Goal: Transaction & Acquisition: Book appointment/travel/reservation

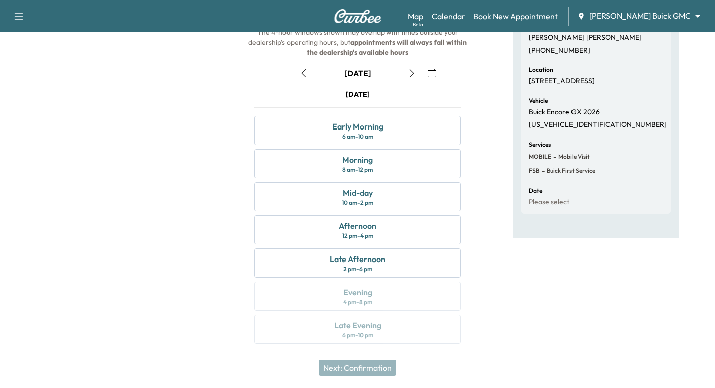
click at [540, 10] on div "Map Beta Calendar Book New Appointment [PERSON_NAME] Buick GMC ******** ​" at bounding box center [557, 16] width 299 height 19
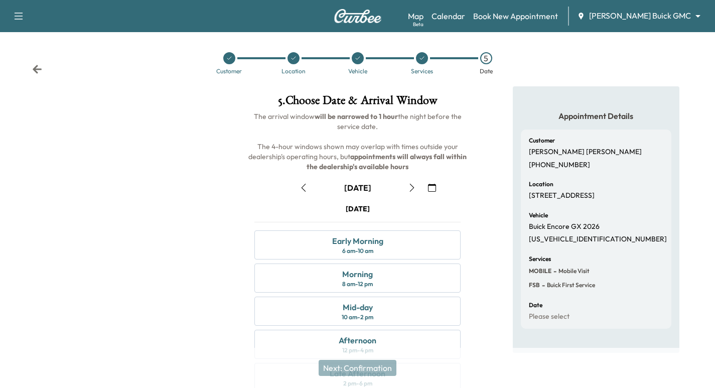
click at [230, 61] on div at bounding box center [229, 58] width 12 height 12
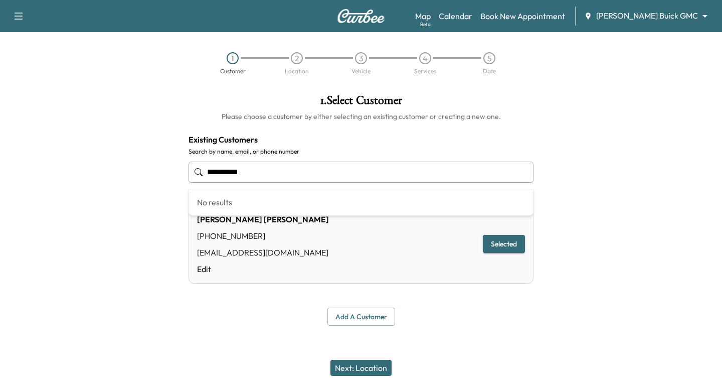
drag, startPoint x: 266, startPoint y: 174, endPoint x: 113, endPoint y: 159, distance: 153.7
click at [117, 153] on div "**********" at bounding box center [361, 209] width 722 height 247
paste input "*********"
click at [215, 173] on input "**********" at bounding box center [361, 172] width 345 height 21
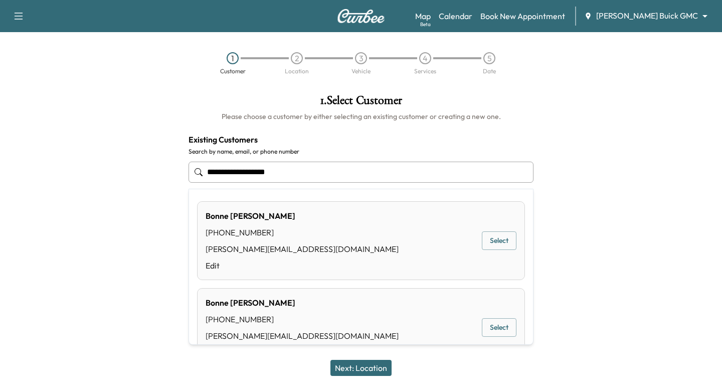
click at [215, 170] on input "**********" at bounding box center [361, 172] width 345 height 21
click at [500, 239] on button "Select" at bounding box center [499, 240] width 35 height 19
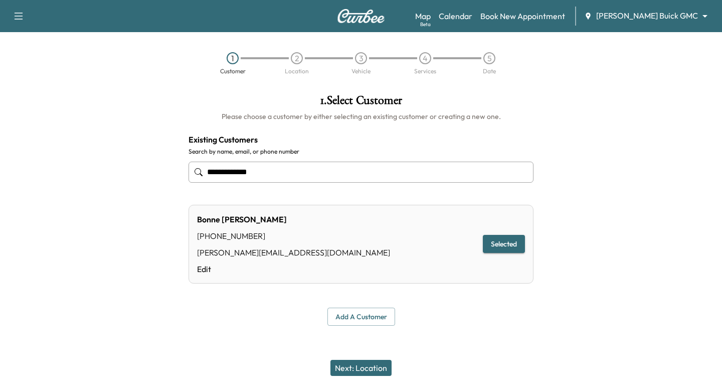
type input "**********"
click at [372, 362] on button "Next: Location" at bounding box center [361, 368] width 61 height 16
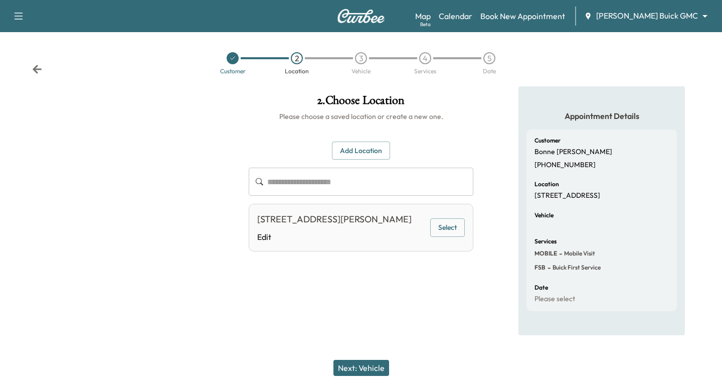
click at [447, 228] on button "Select" at bounding box center [447, 227] width 35 height 19
click at [368, 368] on button "Next: Vehicle" at bounding box center [362, 368] width 56 height 16
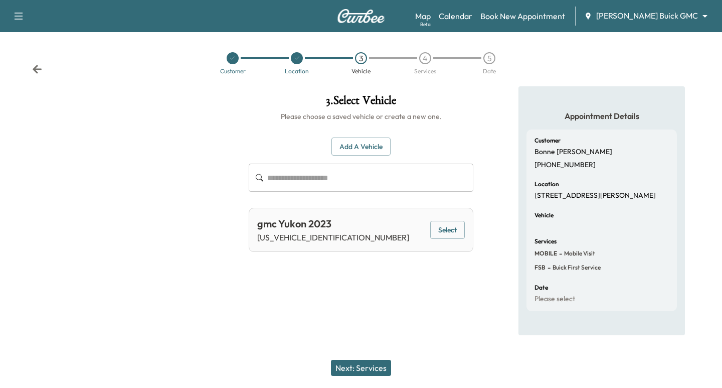
click at [461, 237] on button "Select" at bounding box center [447, 230] width 35 height 19
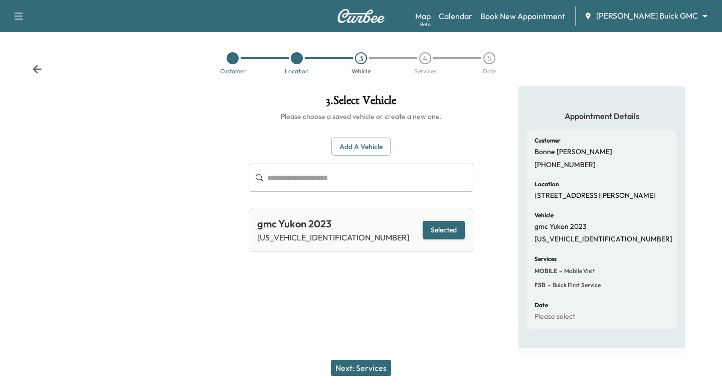
click at [373, 368] on button "Next: Services" at bounding box center [361, 368] width 60 height 16
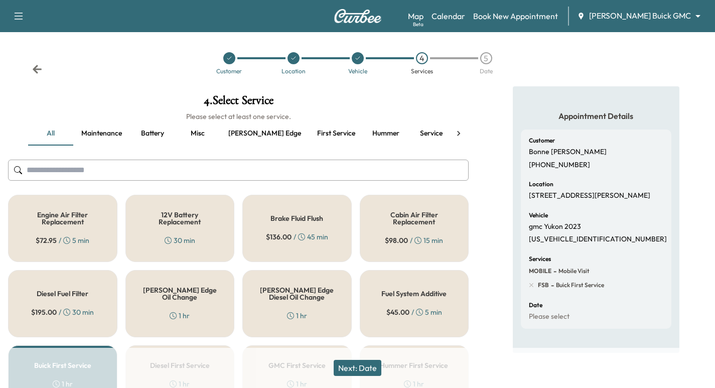
click at [574, 238] on p "[US_VEHICLE_IDENTIFICATION_NUMBER]" at bounding box center [598, 239] width 138 height 9
copy p "[US_VEHICLE_IDENTIFICATION_NUMBER]"
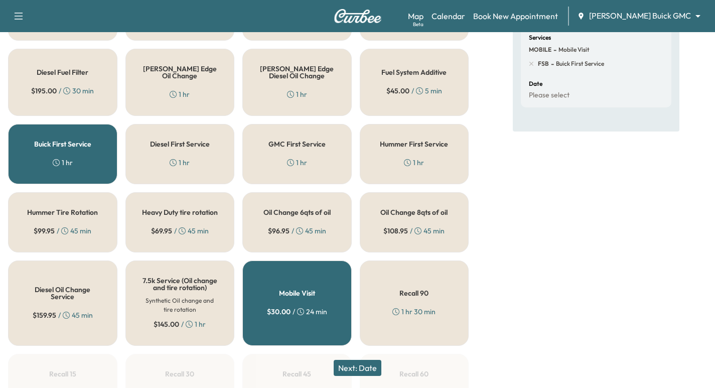
scroll to position [226, 0]
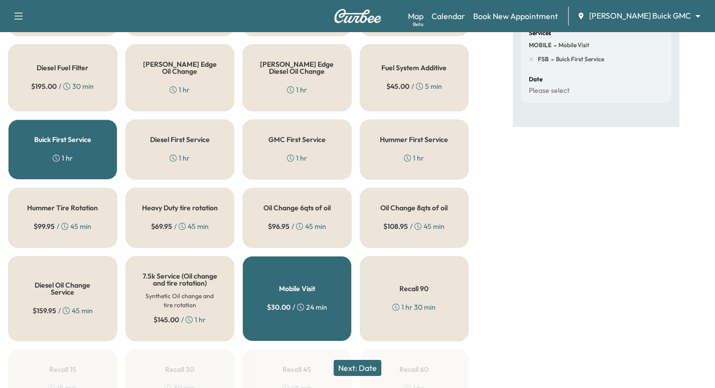
drag, startPoint x: 395, startPoint y: 210, endPoint x: 384, endPoint y: 220, distance: 15.3
click at [394, 210] on h5 "Oil Change 8qts of oil" at bounding box center [413, 207] width 67 height 7
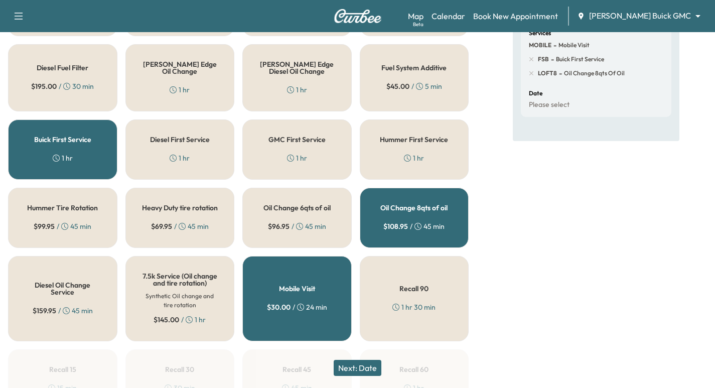
drag, startPoint x: 91, startPoint y: 147, endPoint x: 79, endPoint y: 146, distance: 12.1
click at [86, 147] on div "Buick First Service 1 hr" at bounding box center [62, 149] width 109 height 60
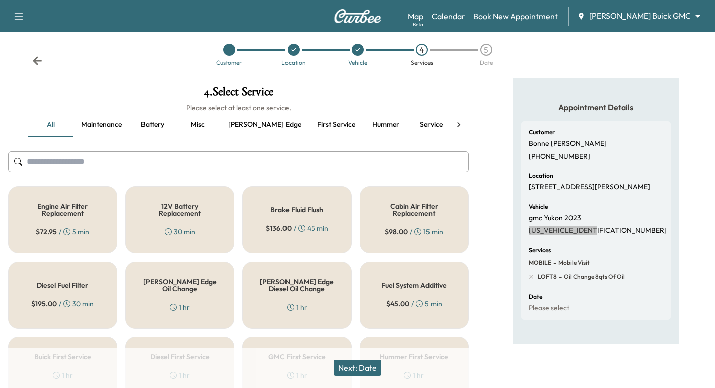
scroll to position [0, 0]
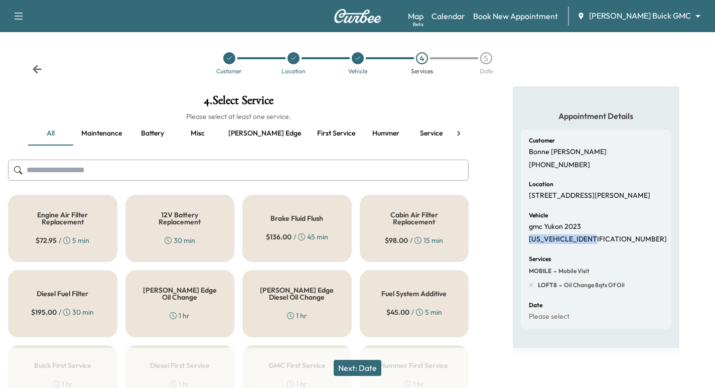
drag, startPoint x: 628, startPoint y: 233, endPoint x: 622, endPoint y: 236, distance: 6.5
click at [628, 232] on div "Vehicle gmc Yukon 2023 [US_VEHICLE_IDENTIFICATION_NUMBER]" at bounding box center [596, 228] width 134 height 32
click at [608, 241] on div "Vehicle gmc Yukon 2023 [US_VEHICLE_IDENTIFICATION_NUMBER]" at bounding box center [596, 228] width 134 height 32
click at [350, 362] on button "Next: Date" at bounding box center [358, 368] width 48 height 16
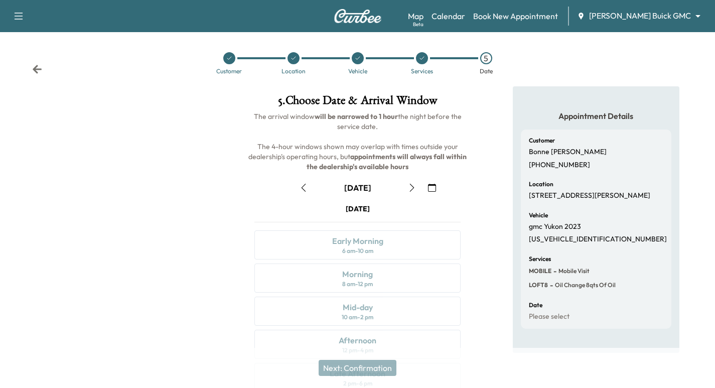
click at [413, 187] on icon "button" at bounding box center [411, 188] width 5 height 8
click at [410, 189] on icon "button" at bounding box center [412, 188] width 8 height 8
click at [292, 56] on icon at bounding box center [293, 58] width 6 height 6
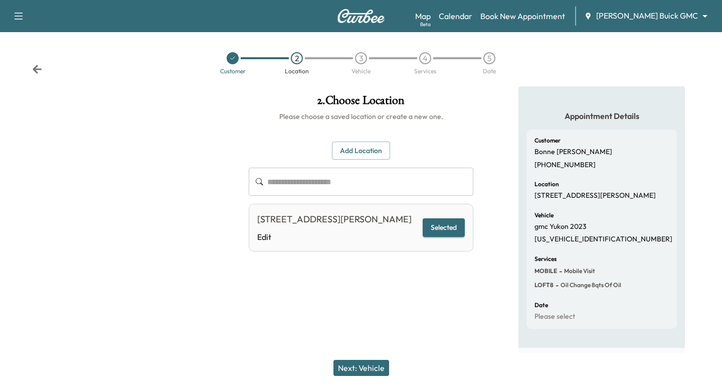
click at [355, 58] on div "3" at bounding box center [361, 58] width 12 height 12
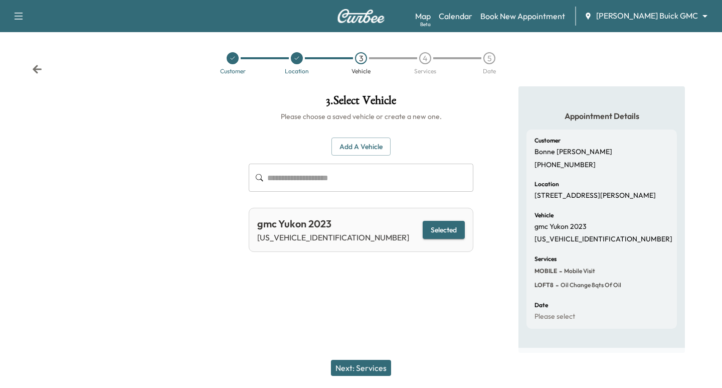
click at [423, 60] on div "4" at bounding box center [425, 58] width 12 height 12
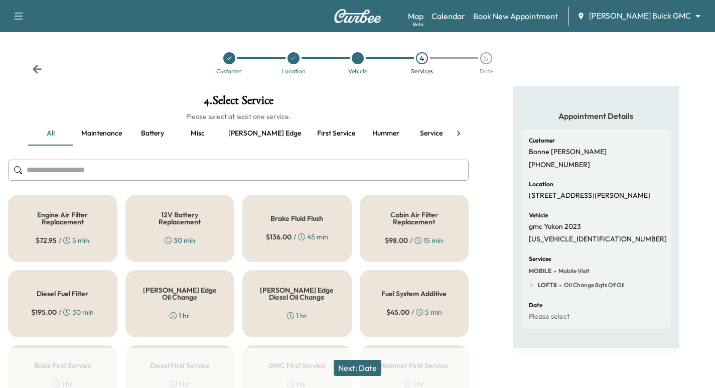
click at [228, 60] on icon at bounding box center [229, 58] width 4 height 3
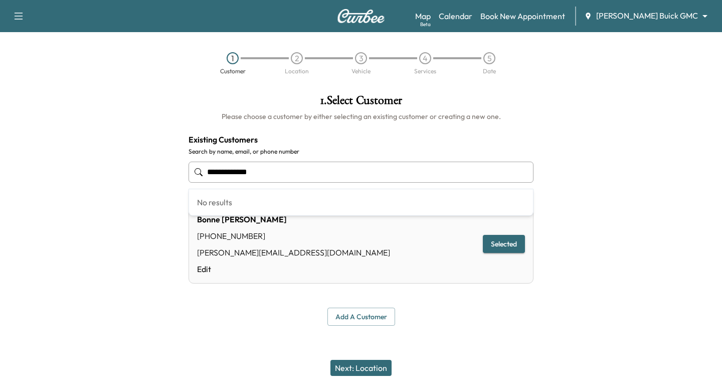
drag, startPoint x: 300, startPoint y: 168, endPoint x: 57, endPoint y: 151, distance: 244.4
click at [57, 151] on div "**********" at bounding box center [361, 209] width 722 height 247
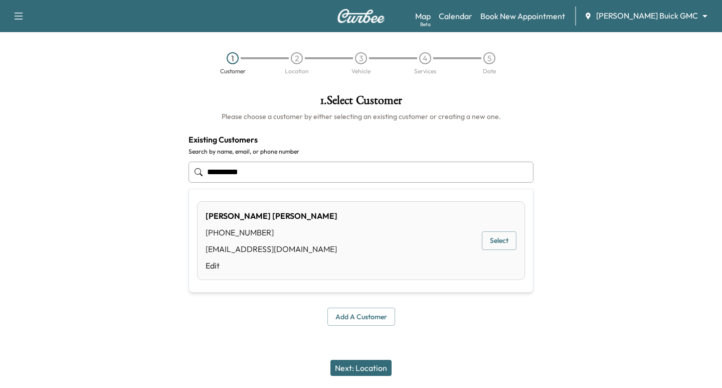
click at [500, 238] on button "Select" at bounding box center [499, 240] width 35 height 19
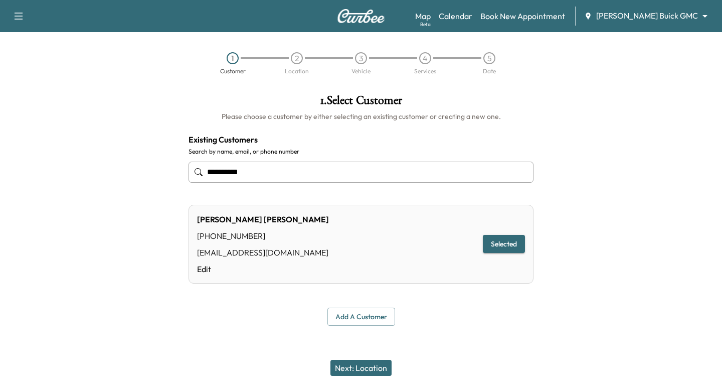
type input "**********"
click at [385, 369] on button "Next: Location" at bounding box center [361, 368] width 61 height 16
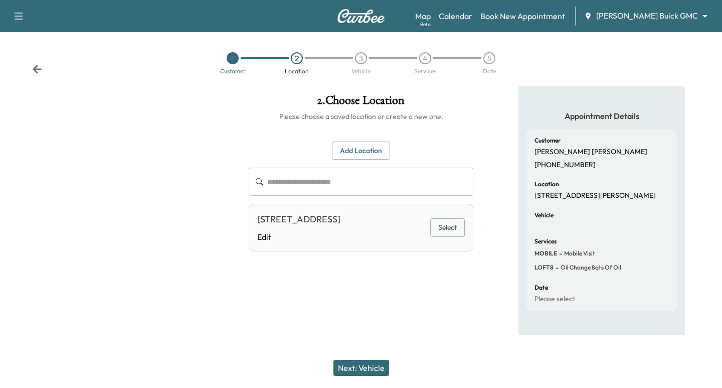
click at [455, 233] on button "Select" at bounding box center [447, 227] width 35 height 19
click at [364, 373] on button "Next: Vehicle" at bounding box center [362, 368] width 56 height 16
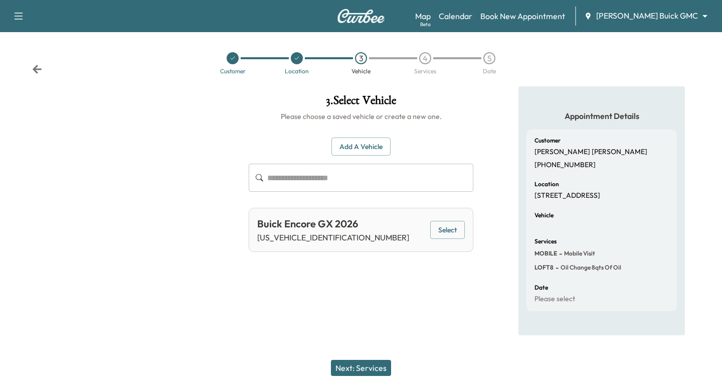
drag, startPoint x: 454, startPoint y: 229, endPoint x: 449, endPoint y: 229, distance: 5.5
click at [449, 229] on button "Select" at bounding box center [447, 230] width 35 height 19
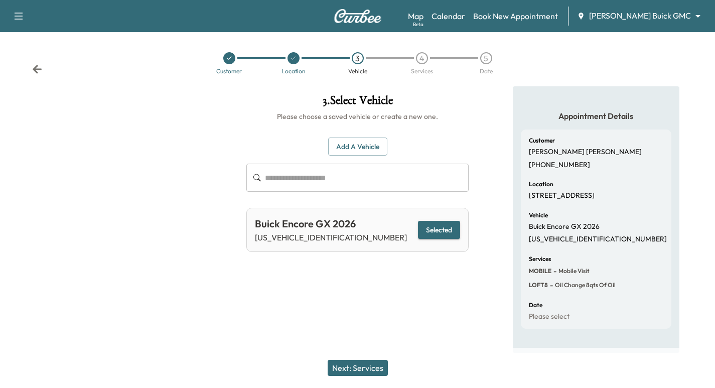
click at [355, 371] on button "Next: Services" at bounding box center [358, 368] width 60 height 16
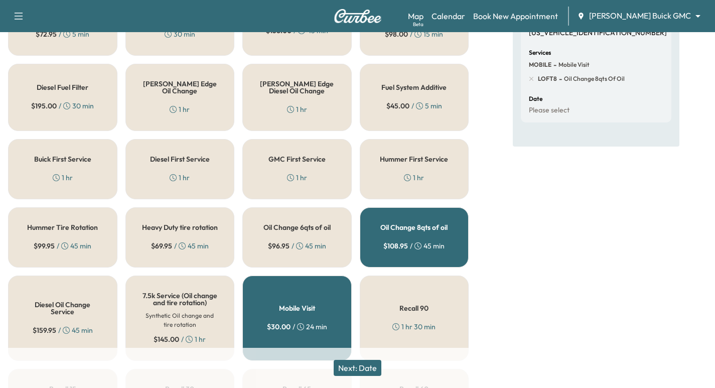
scroll to position [138, 0]
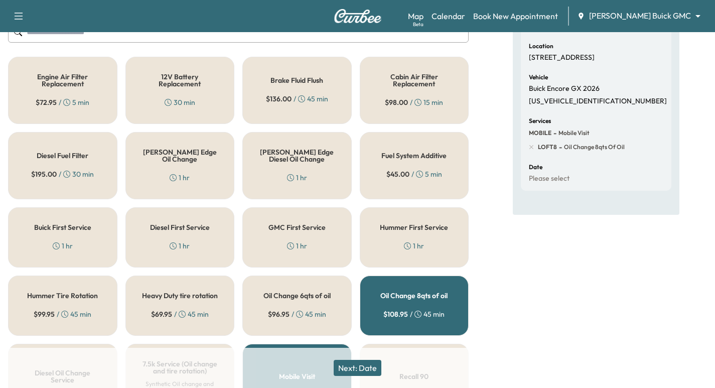
click at [78, 227] on h5 "Buick First Service" at bounding box center [62, 227] width 57 height 7
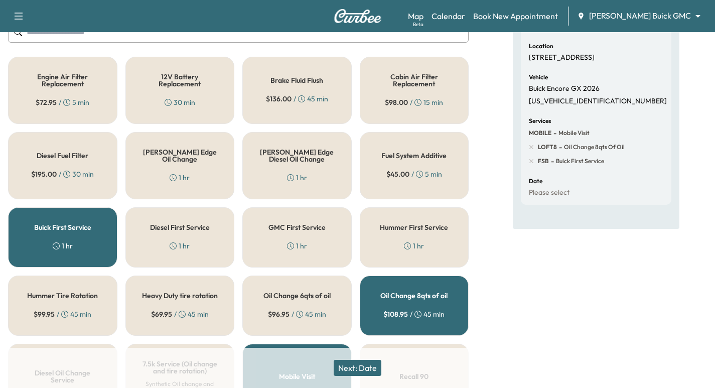
click at [381, 299] on h5 "Oil Change 8qts of oil" at bounding box center [413, 295] width 67 height 7
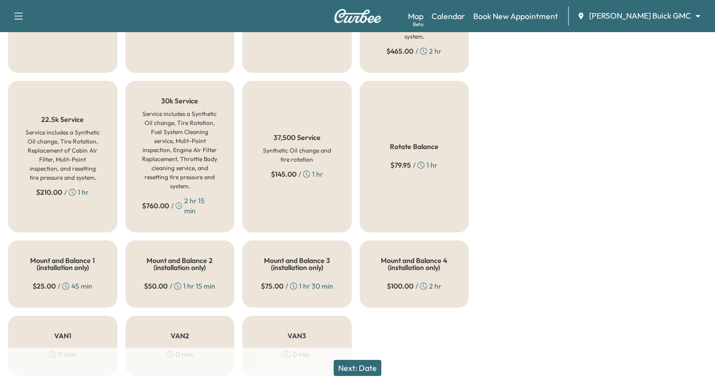
scroll to position [803, 0]
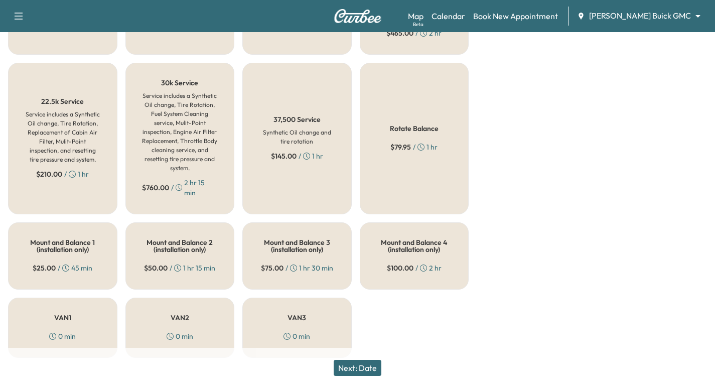
click at [370, 369] on button "Next: Date" at bounding box center [358, 368] width 48 height 16
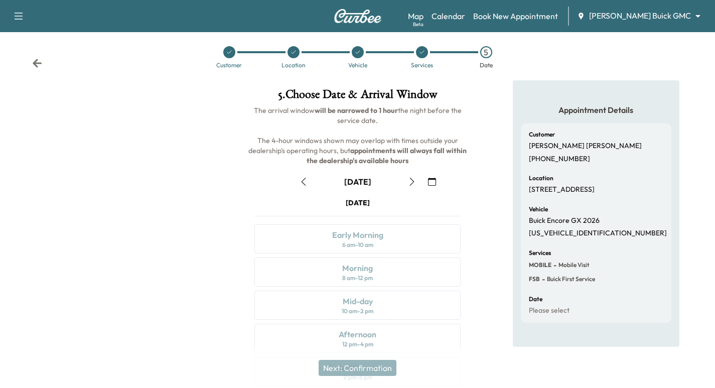
scroll to position [114, 0]
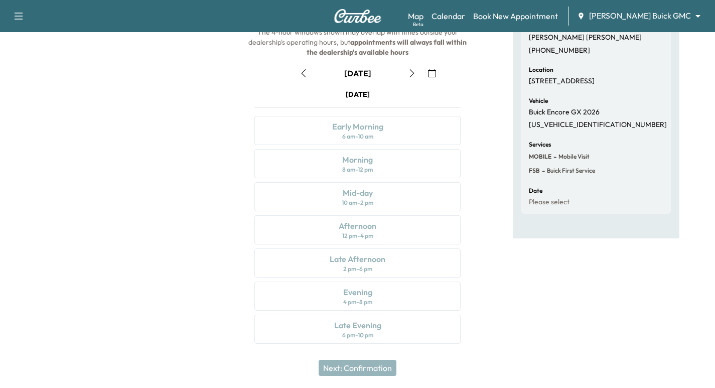
click at [435, 180] on div "[DATE] Early Morning 6 am - 10 am Morning 8 am - 12 pm Mid-day 10 am - 2 pm Aft…" at bounding box center [357, 218] width 222 height 258
click at [432, 71] on icon "button" at bounding box center [432, 73] width 8 height 8
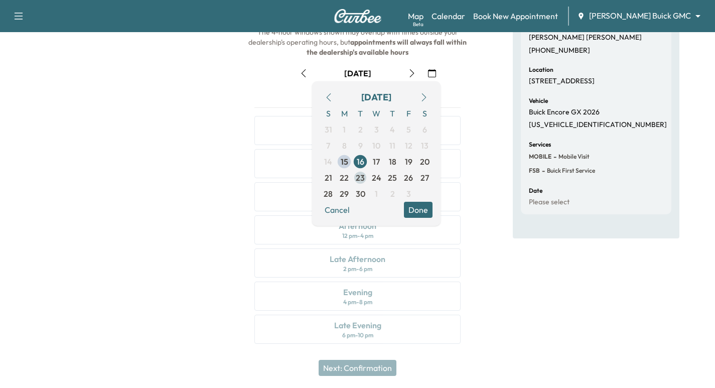
click at [362, 180] on span "23" at bounding box center [360, 178] width 9 height 12
click at [172, 170] on div at bounding box center [119, 164] width 238 height 384
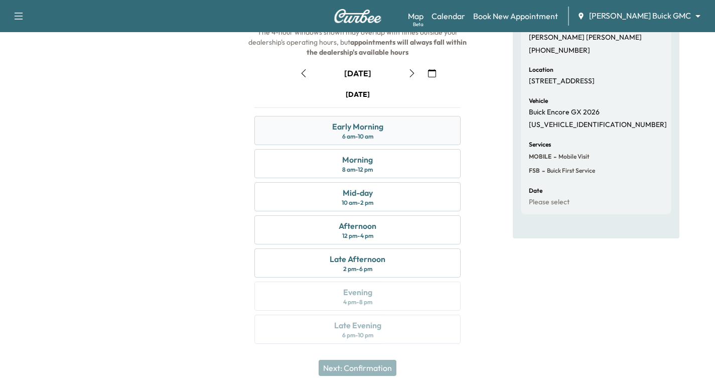
click at [396, 134] on div "Early Morning 6 am - 10 am" at bounding box center [357, 130] width 206 height 29
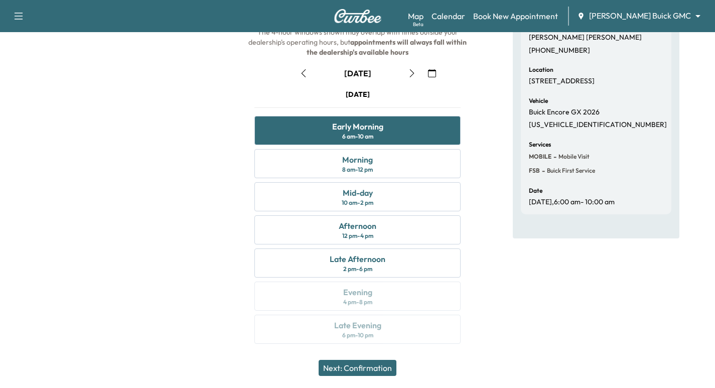
click at [386, 371] on button "Next: Confirmation" at bounding box center [358, 368] width 78 height 16
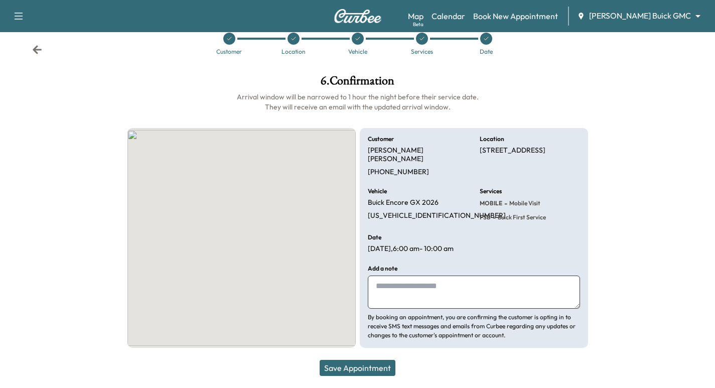
scroll to position [16, 0]
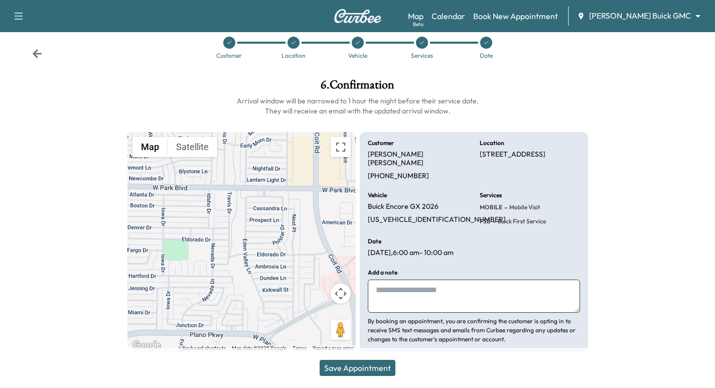
click at [369, 366] on button "Save Appointment" at bounding box center [358, 368] width 76 height 16
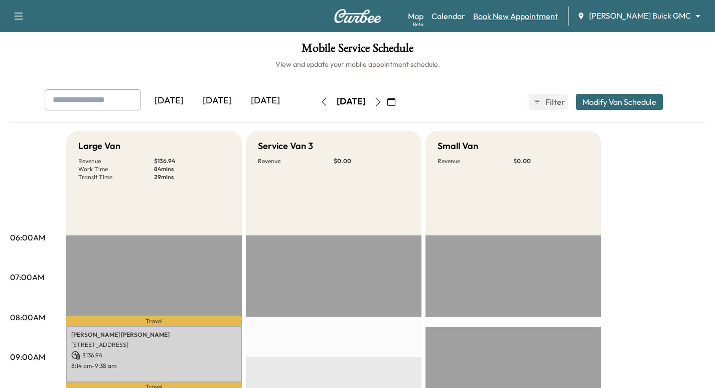
click at [530, 18] on link "Book New Appointment" at bounding box center [515, 16] width 85 height 12
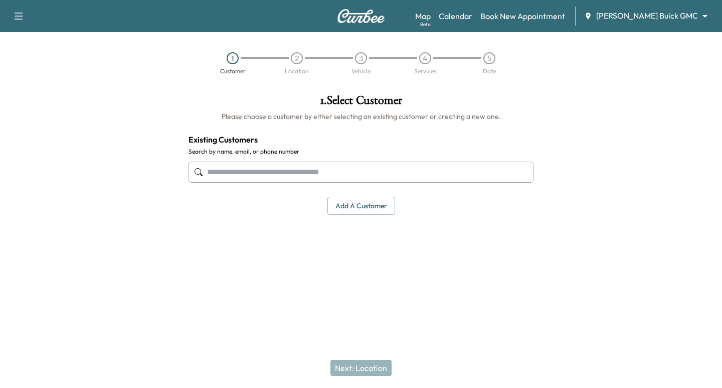
click at [240, 174] on input "text" at bounding box center [361, 172] width 345 height 21
paste input "**********"
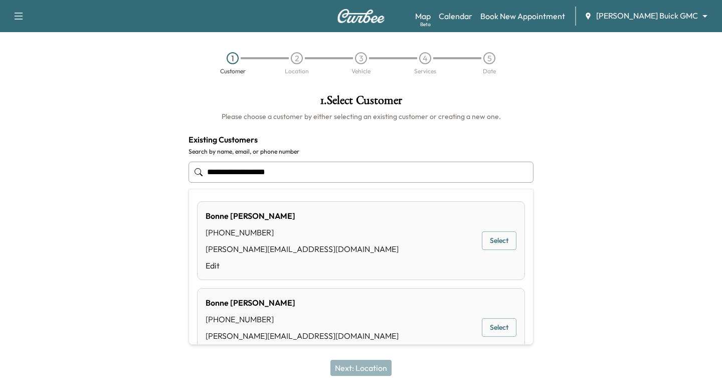
click at [493, 232] on button "Select" at bounding box center [499, 240] width 35 height 19
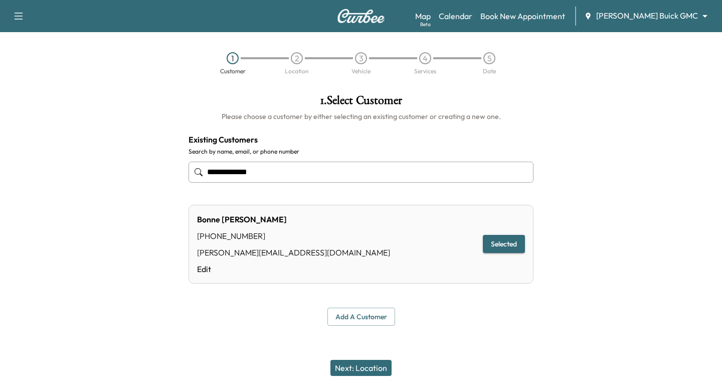
type input "**********"
click at [380, 363] on button "Next: Location" at bounding box center [361, 368] width 61 height 16
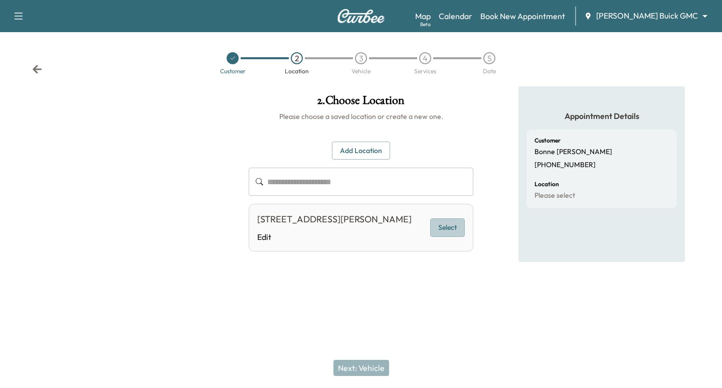
click at [448, 233] on button "Select" at bounding box center [447, 227] width 35 height 19
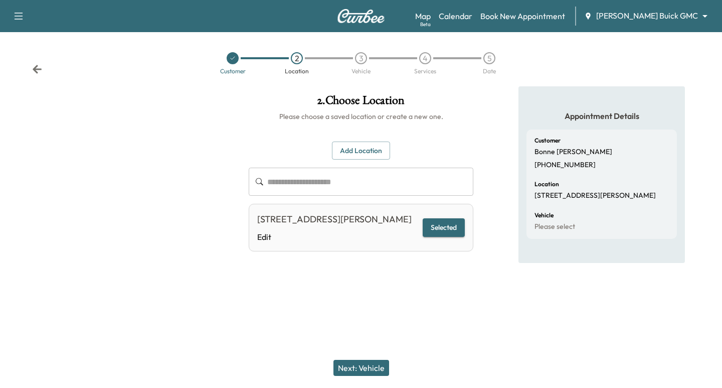
click at [374, 368] on button "Next: Vehicle" at bounding box center [362, 368] width 56 height 16
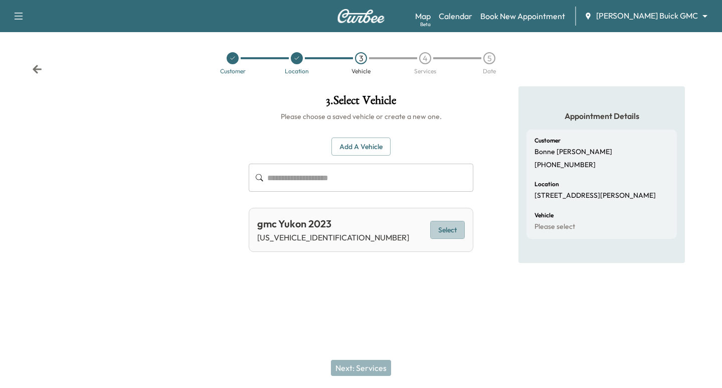
click at [437, 237] on button "Select" at bounding box center [447, 230] width 35 height 19
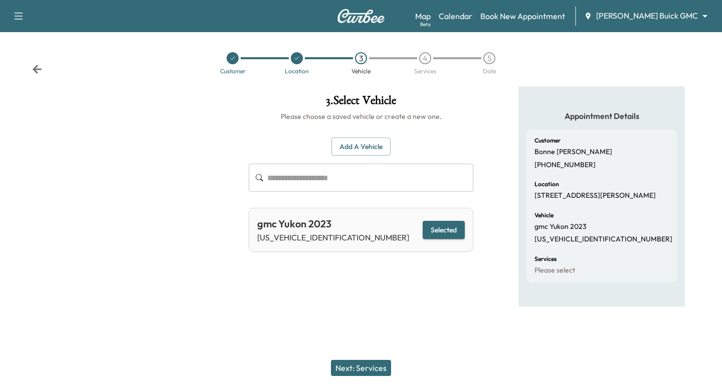
click at [360, 369] on button "Next: Services" at bounding box center [361, 368] width 60 height 16
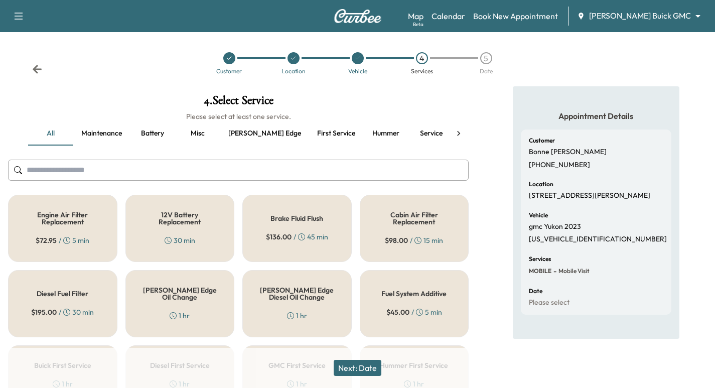
click at [576, 236] on p "[US_VEHICLE_IDENTIFICATION_NUMBER]" at bounding box center [598, 239] width 138 height 9
copy p "[US_VEHICLE_IDENTIFICATION_NUMBER]"
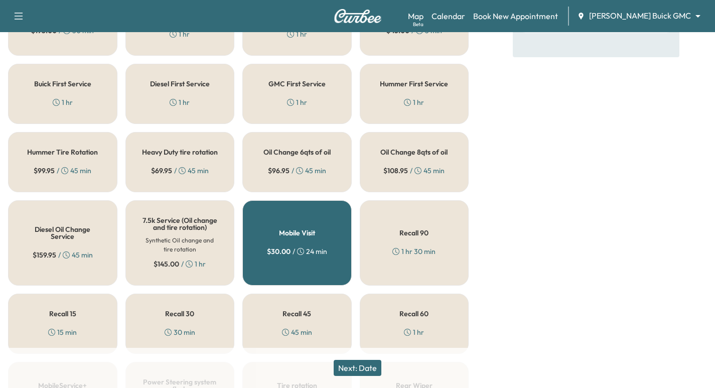
scroll to position [301, 0]
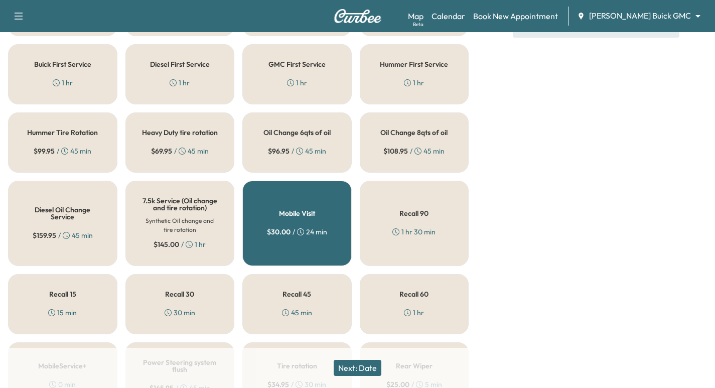
click at [404, 135] on h5 "Oil Change 8qts of oil" at bounding box center [413, 132] width 67 height 7
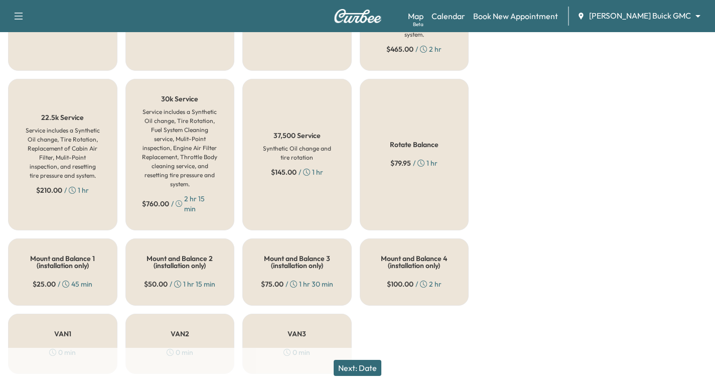
scroll to position [803, 0]
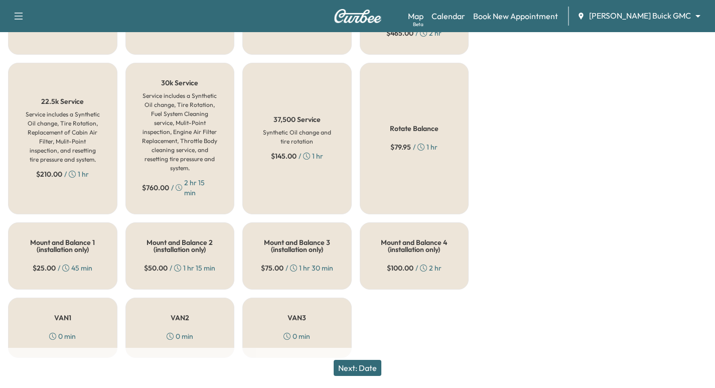
click at [373, 362] on button "Next: Date" at bounding box center [358, 368] width 48 height 16
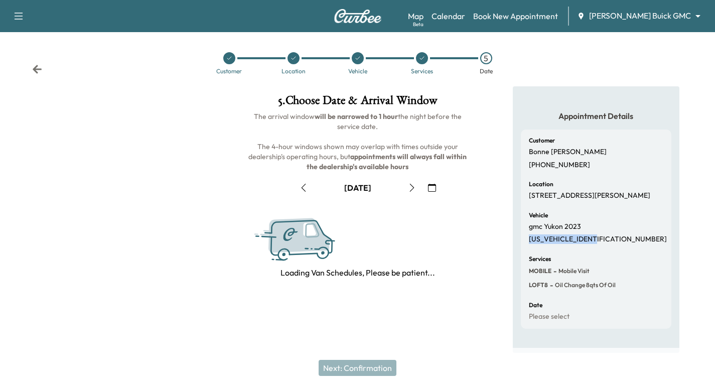
scroll to position [0, 0]
